Goal: Task Accomplishment & Management: Use online tool/utility

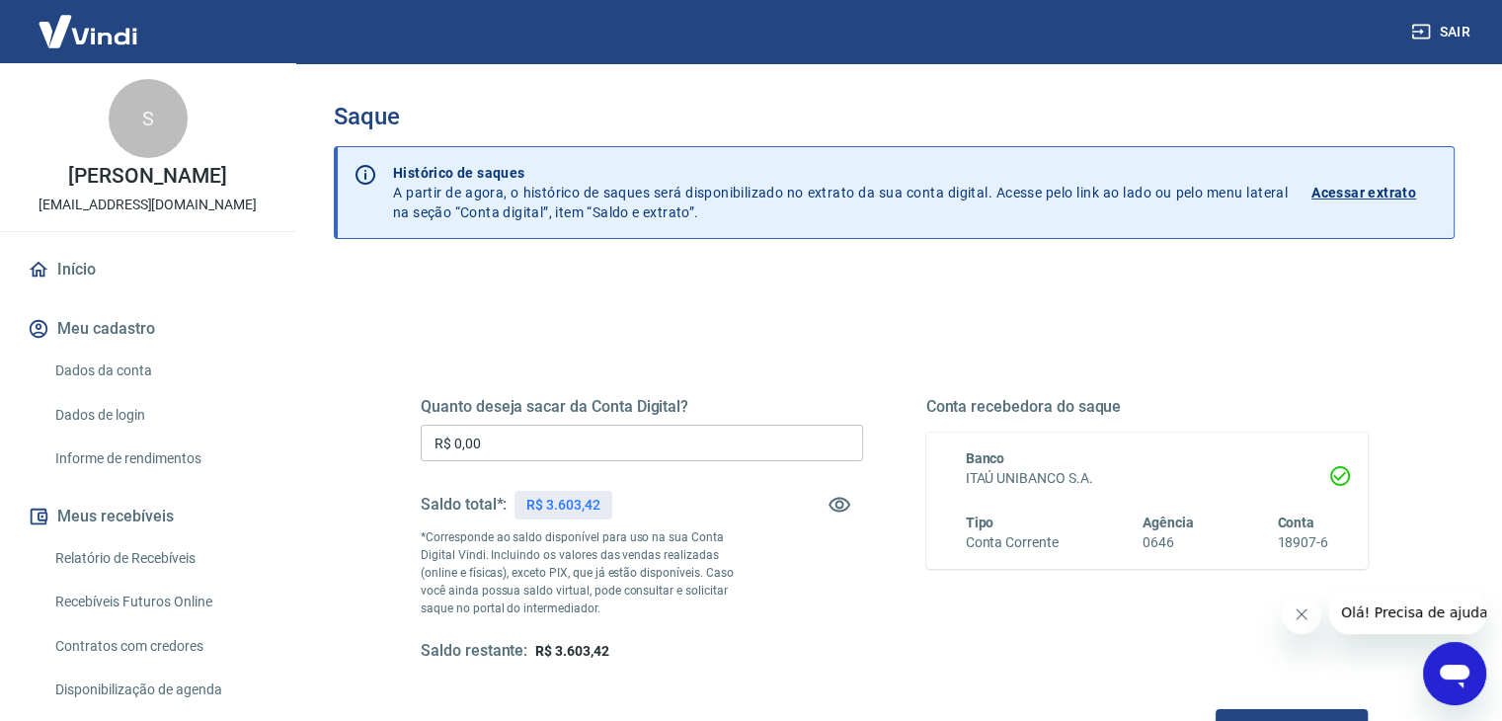
click at [503, 451] on input "R$ 0,00" at bounding box center [642, 443] width 442 height 37
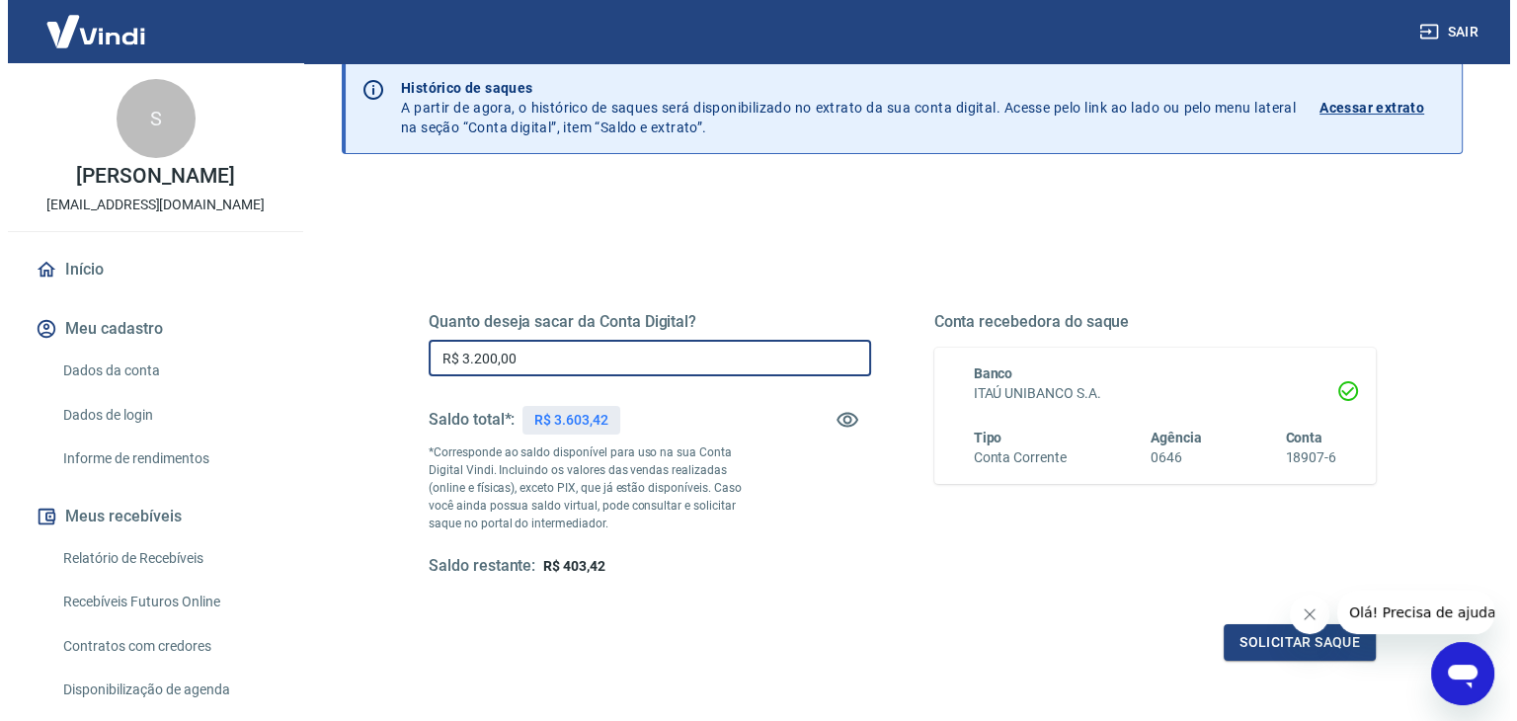
scroll to position [99, 0]
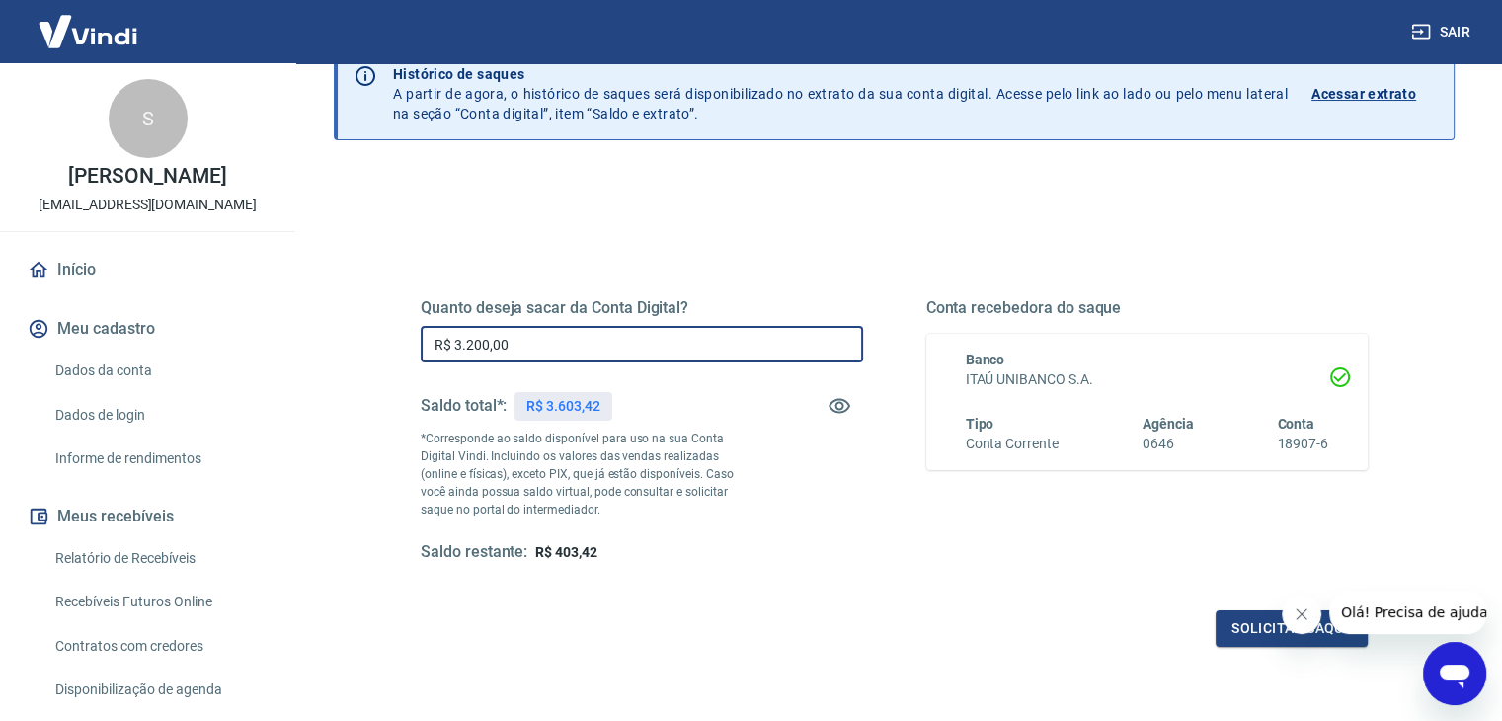
type input "R$ 3.200,00"
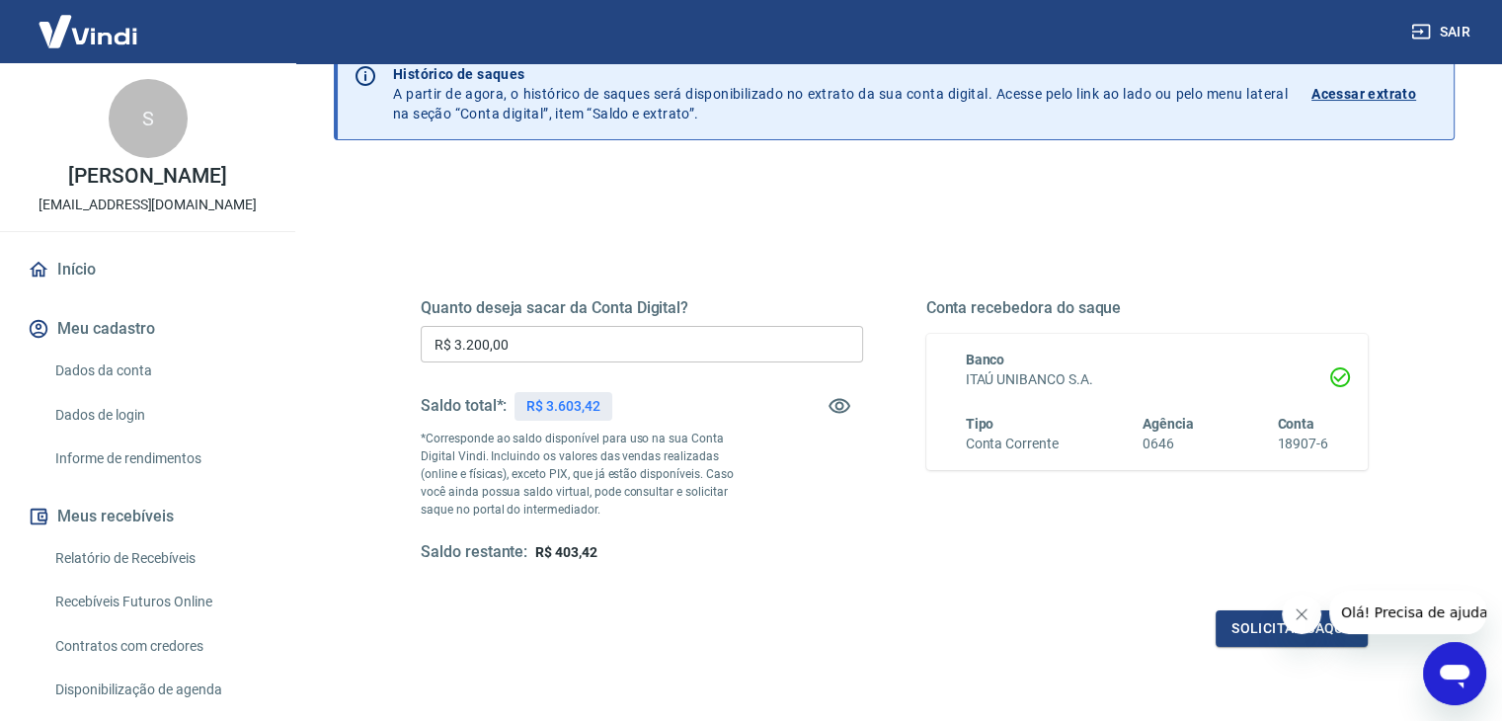
click at [1304, 611] on icon "Fechar mensagem da empresa" at bounding box center [1301, 614] width 16 height 16
drag, startPoint x: 23, startPoint y: 42, endPoint x: 1303, endPoint y: 637, distance: 1411.8
click at [1305, 633] on button "Solicitar saque" at bounding box center [1291, 628] width 152 height 37
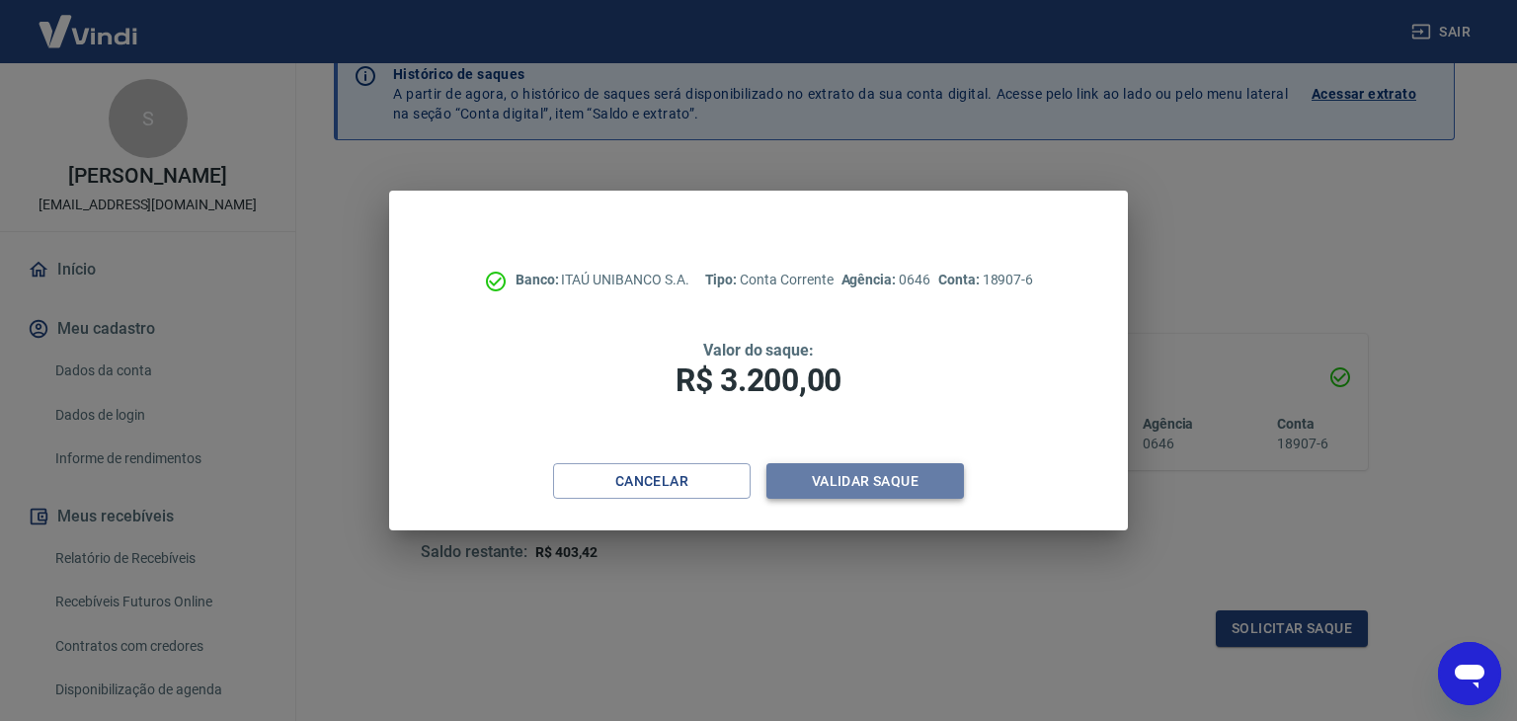
click at [920, 474] on button "Validar saque" at bounding box center [864, 481] width 197 height 37
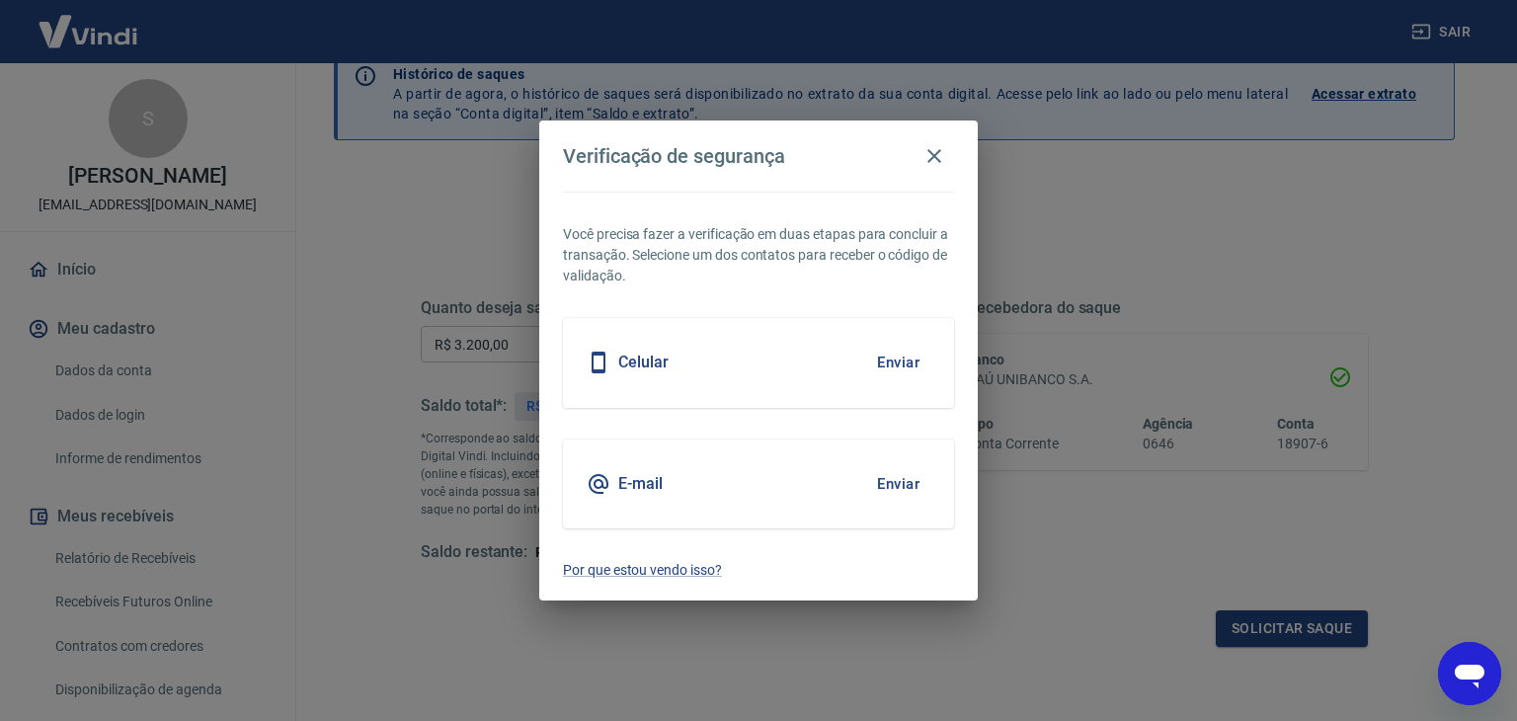
click at [902, 491] on button "Enviar" at bounding box center [898, 483] width 64 height 41
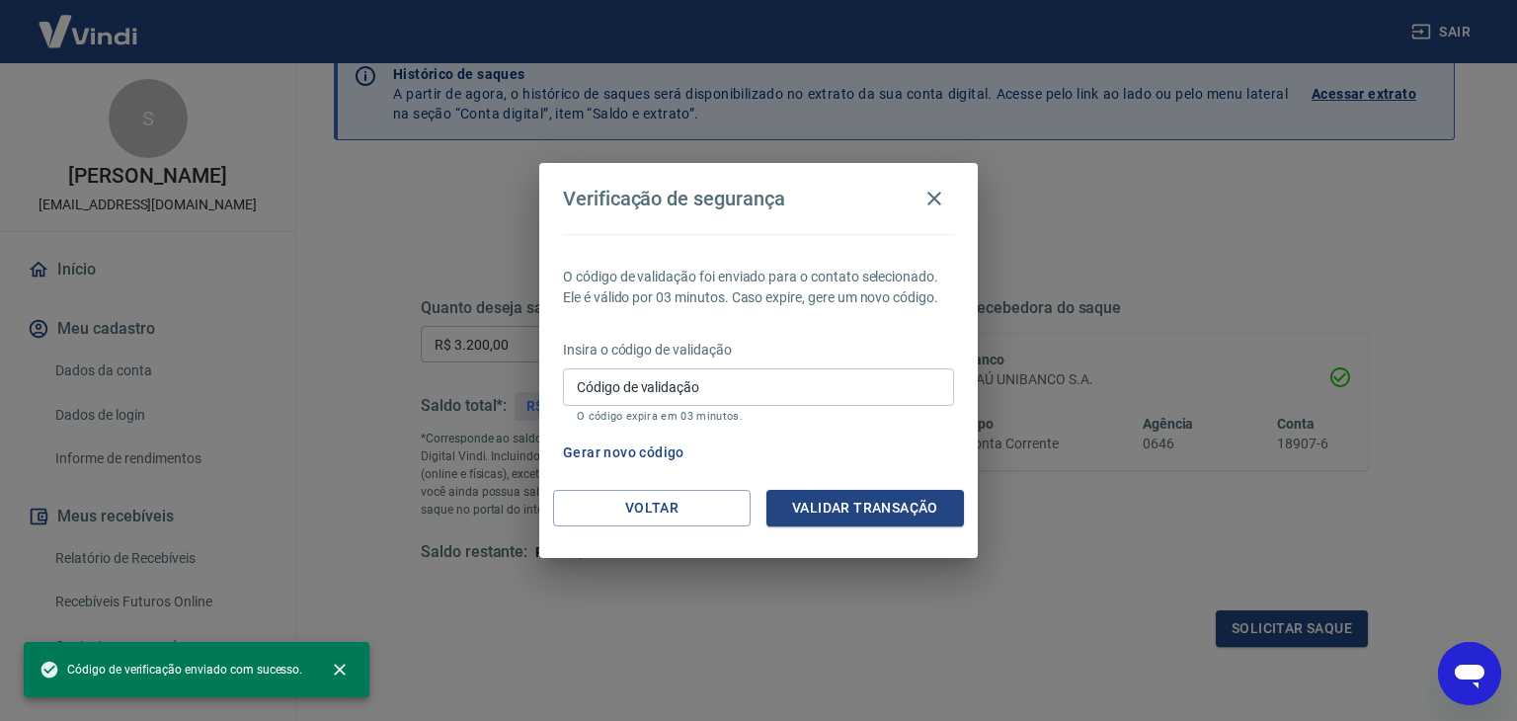
click at [790, 375] on input "Código de validação" at bounding box center [758, 386] width 391 height 37
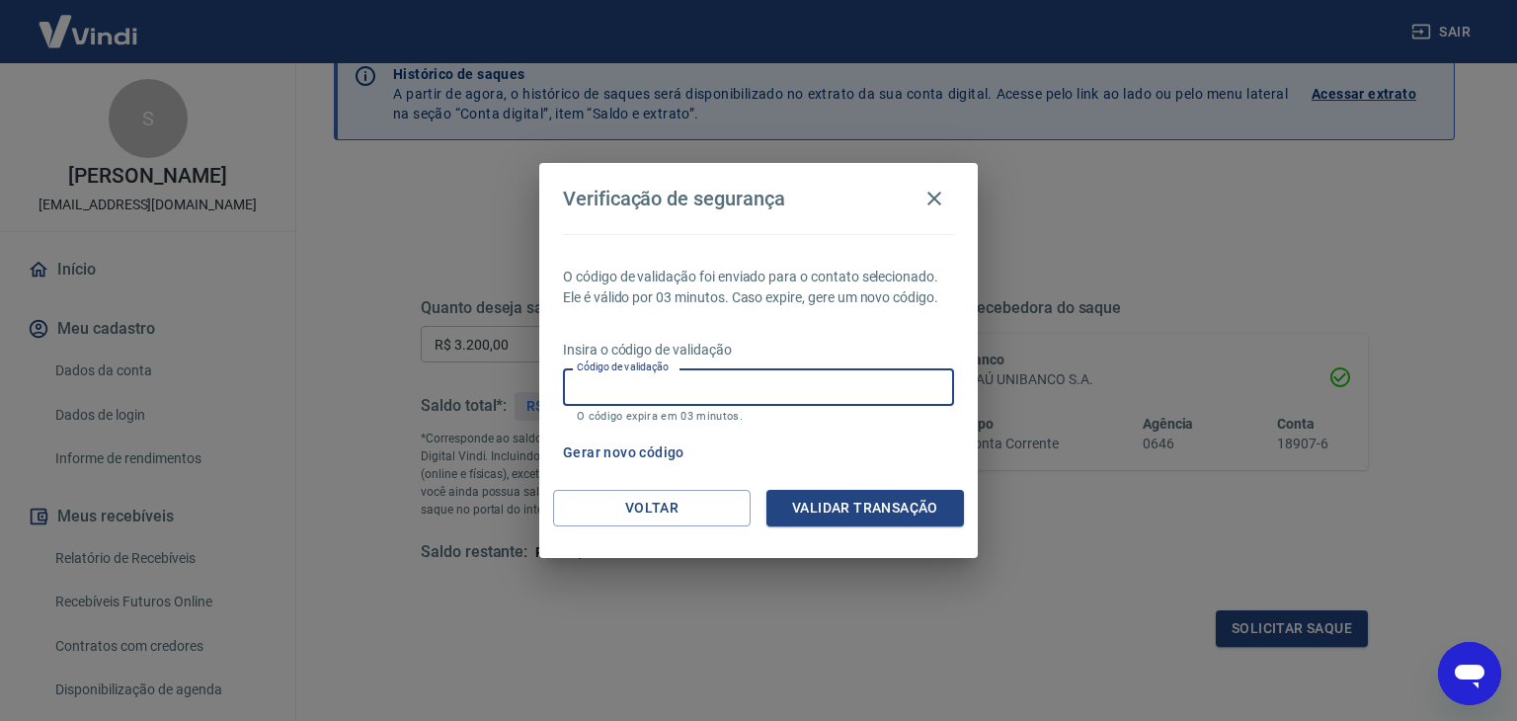
paste input "307899"
type input "307899"
click at [891, 508] on button "Validar transação" at bounding box center [864, 508] width 197 height 37
